Goal: Navigation & Orientation: Go to known website

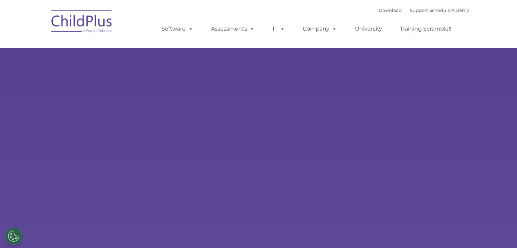
select select "MEDIUM"
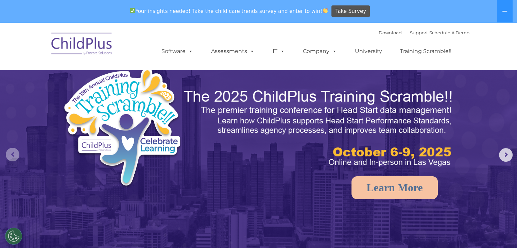
click at [17, 151] on rs-arrow at bounding box center [13, 155] width 14 height 14
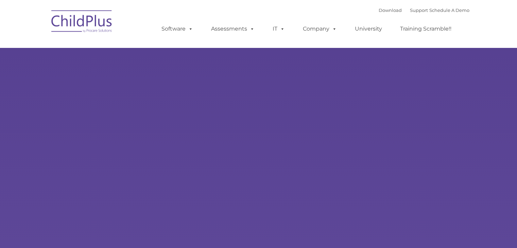
type input ""
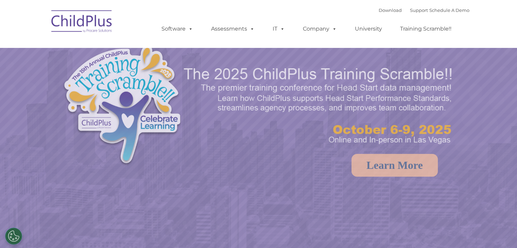
select select "MEDIUM"
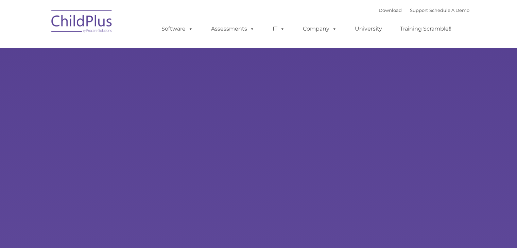
type input ""
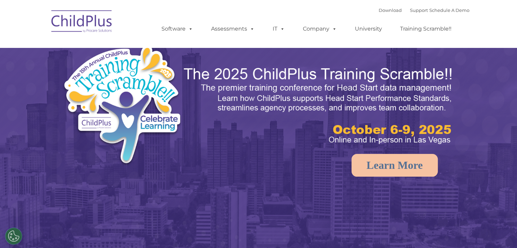
select select "MEDIUM"
